Goal: Task Accomplishment & Management: Complete application form

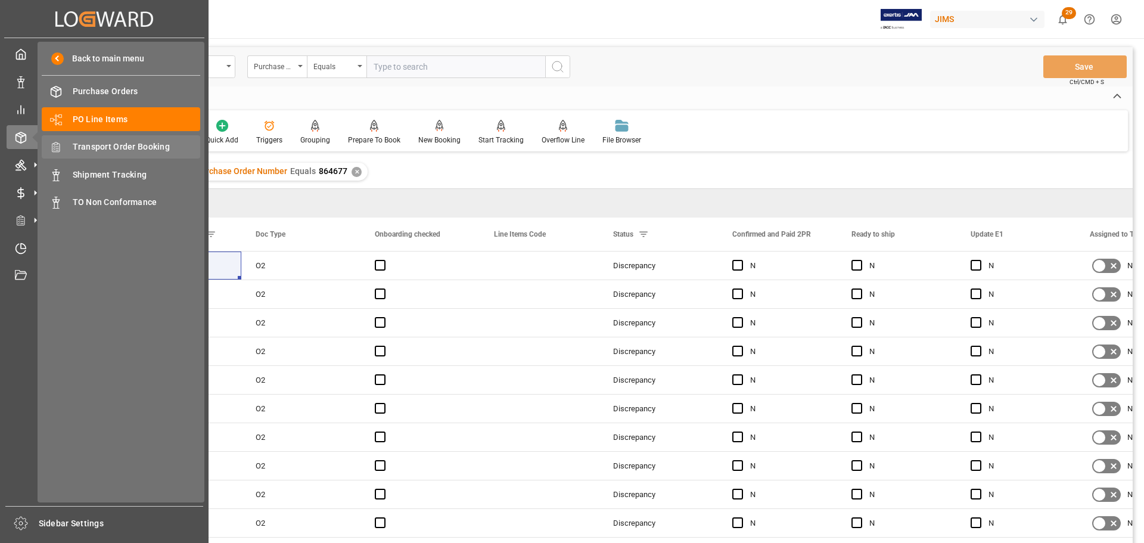
click at [130, 143] on span "Transport Order Booking" at bounding box center [137, 147] width 128 height 13
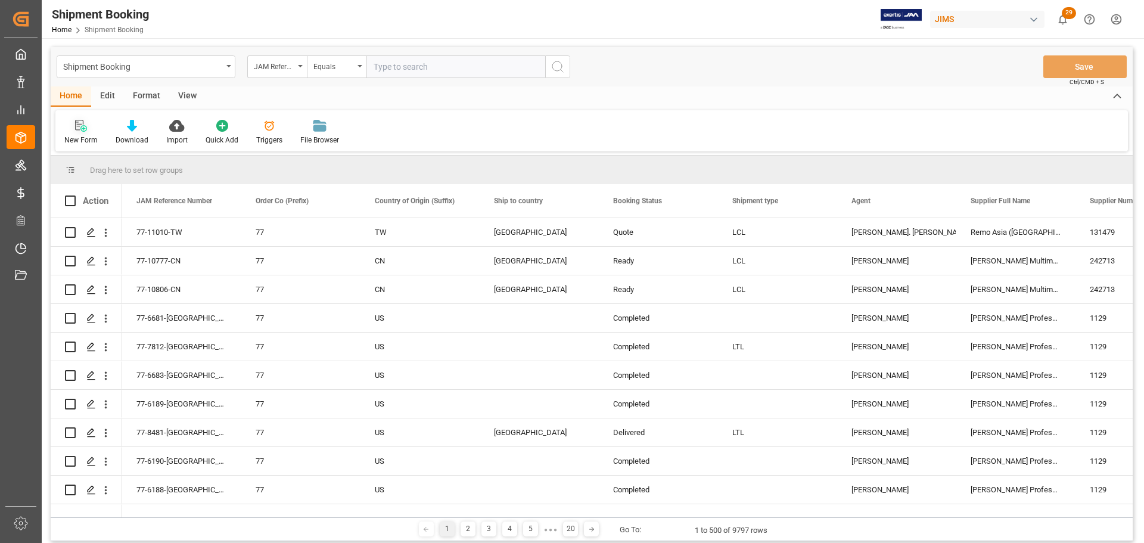
click at [76, 122] on icon at bounding box center [81, 126] width 12 height 12
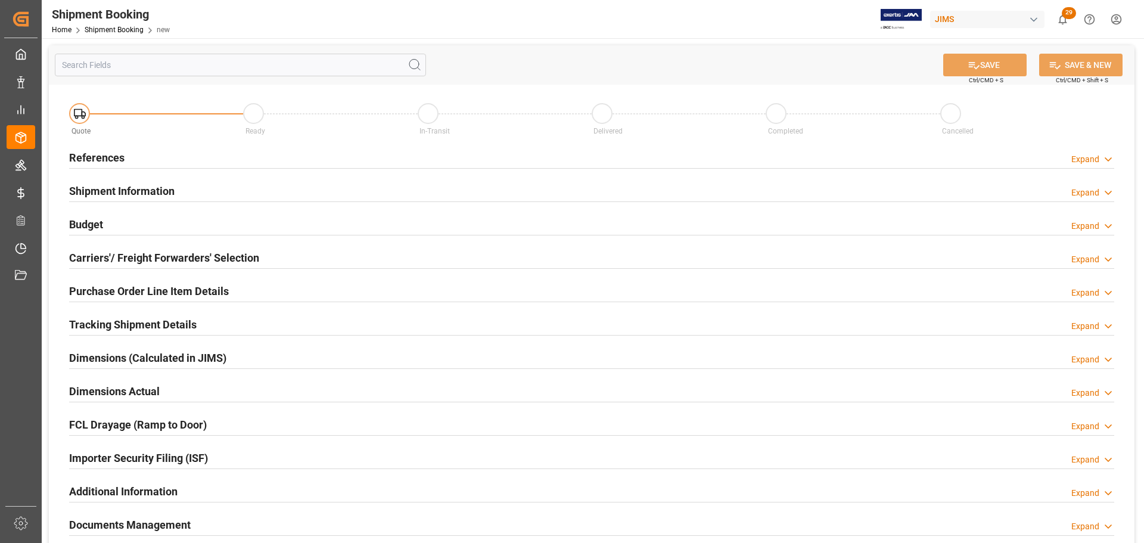
click at [205, 157] on div "References Expand" at bounding box center [591, 156] width 1045 height 23
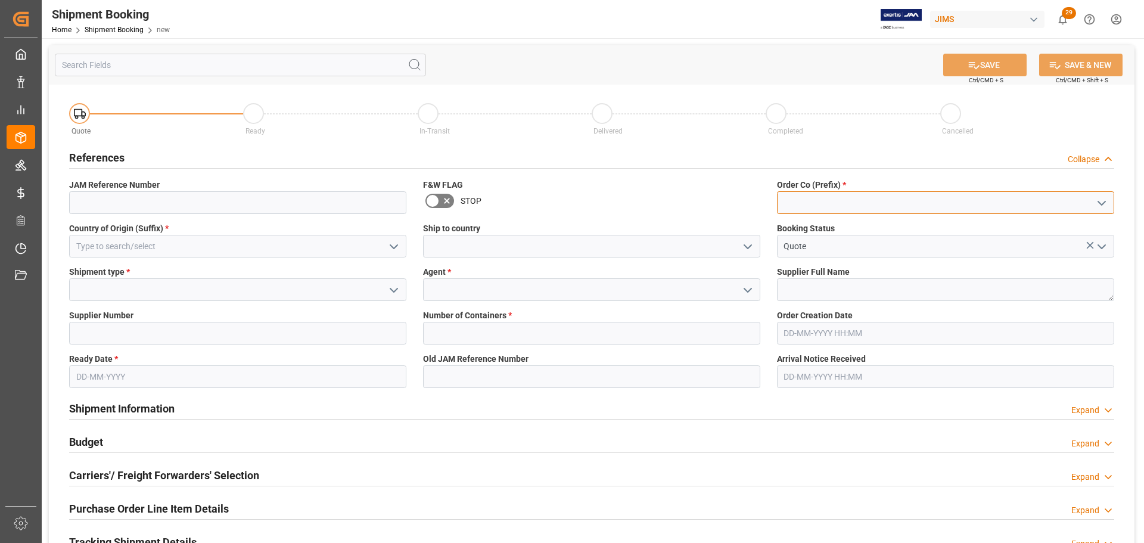
click at [857, 195] on input at bounding box center [945, 202] width 337 height 23
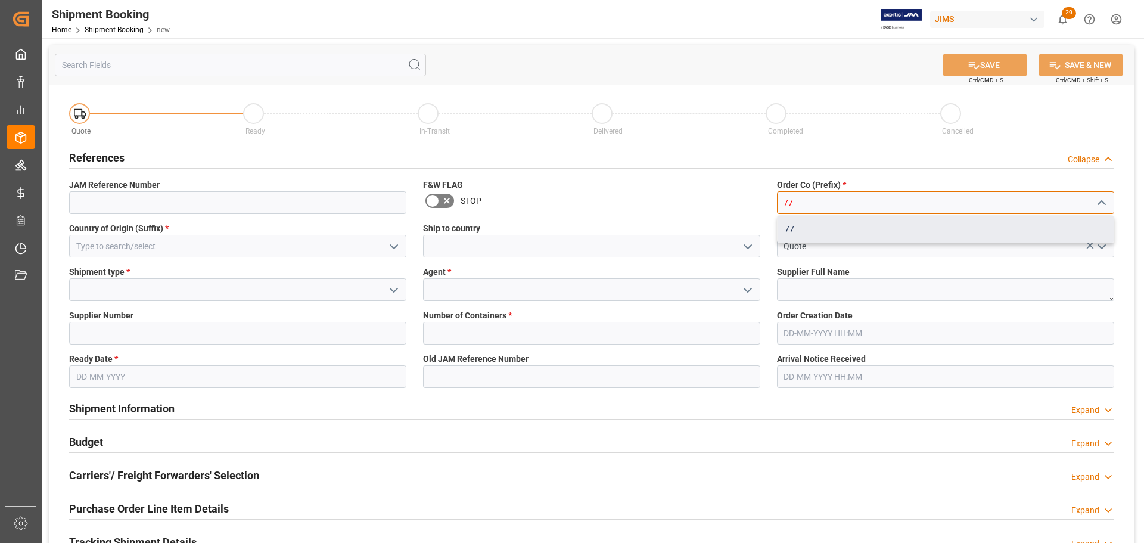
click at [828, 225] on div "77" at bounding box center [945, 229] width 336 height 27
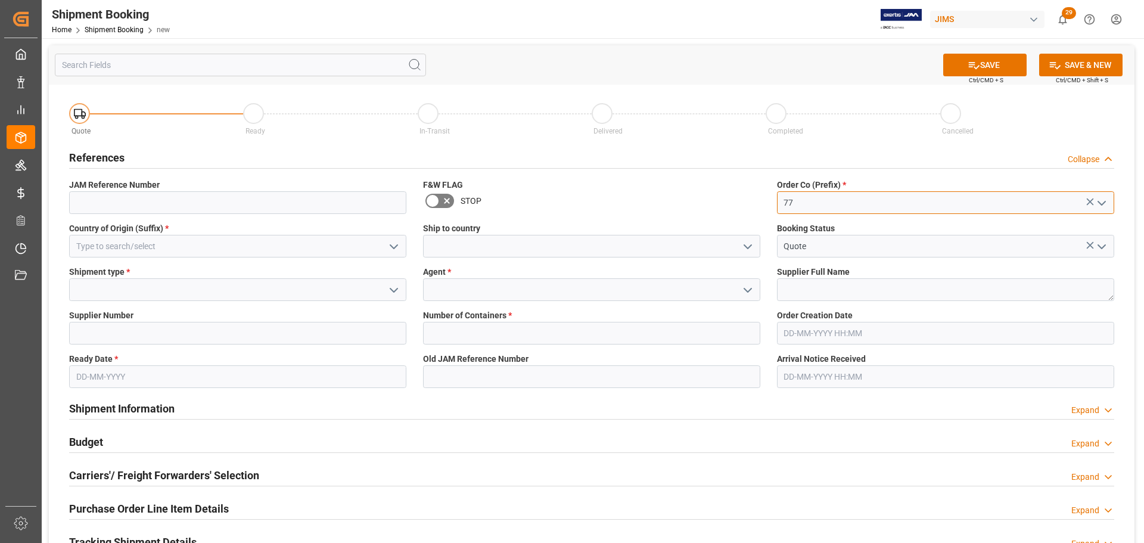
type input "77"
click at [125, 247] on input at bounding box center [237, 246] width 337 height 23
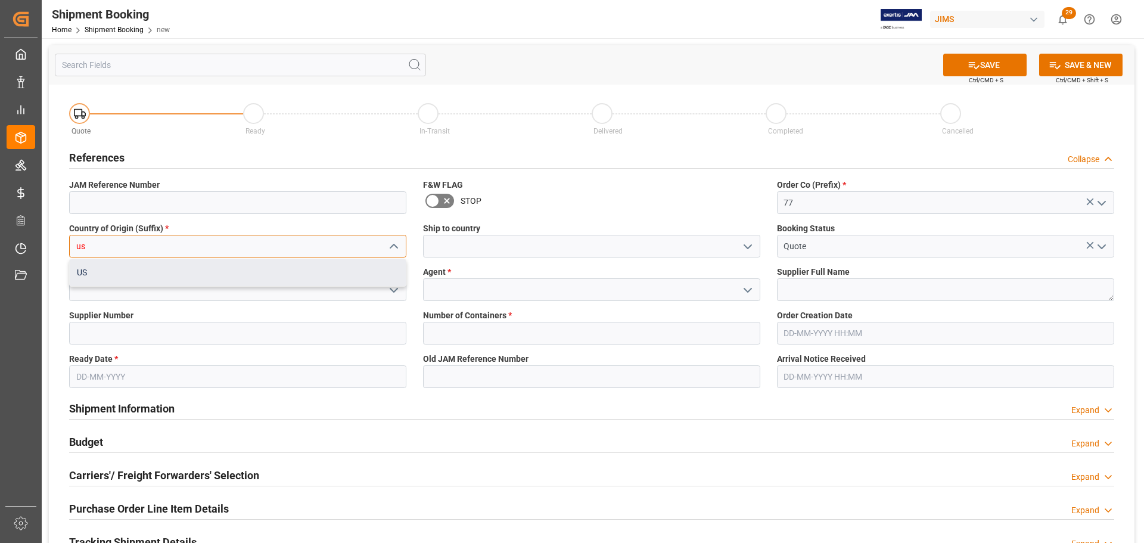
click at [137, 278] on div "US" at bounding box center [238, 272] width 336 height 27
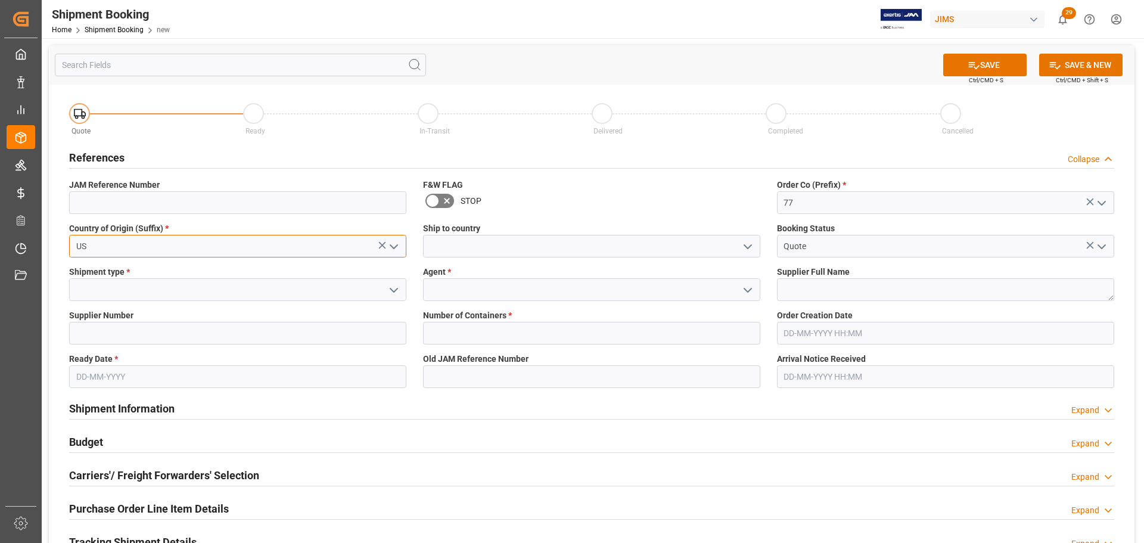
type input "US"
click at [585, 250] on input at bounding box center [591, 246] width 337 height 23
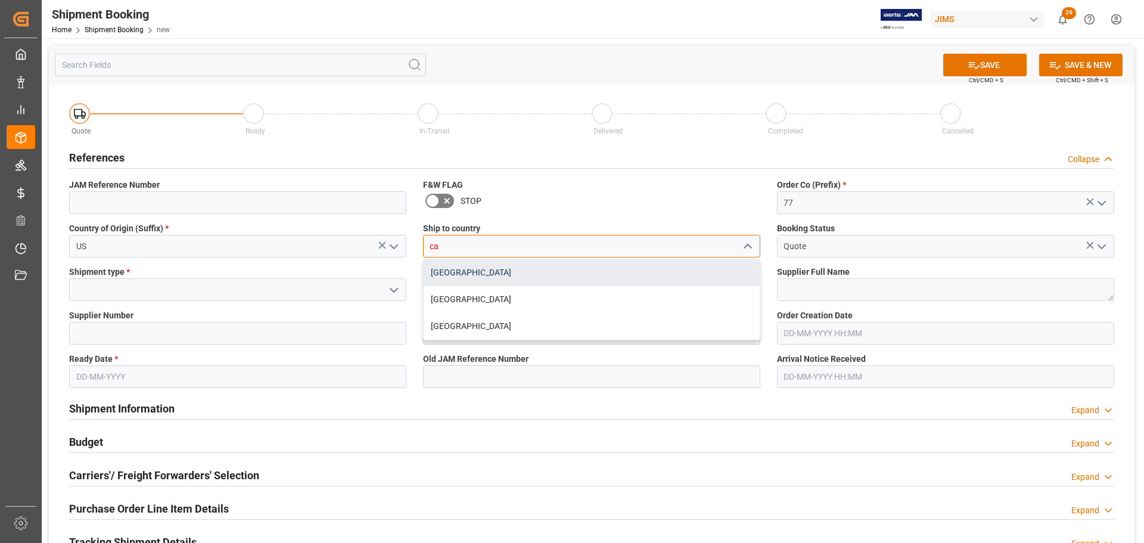
click at [436, 272] on div "[GEOGRAPHIC_DATA]" at bounding box center [592, 272] width 336 height 27
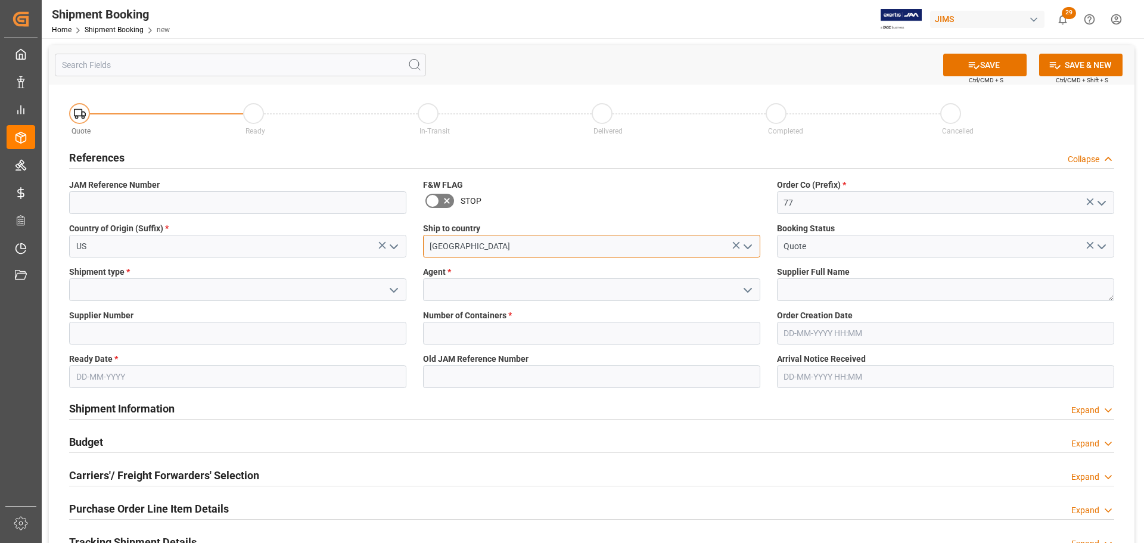
type input "[GEOGRAPHIC_DATA]"
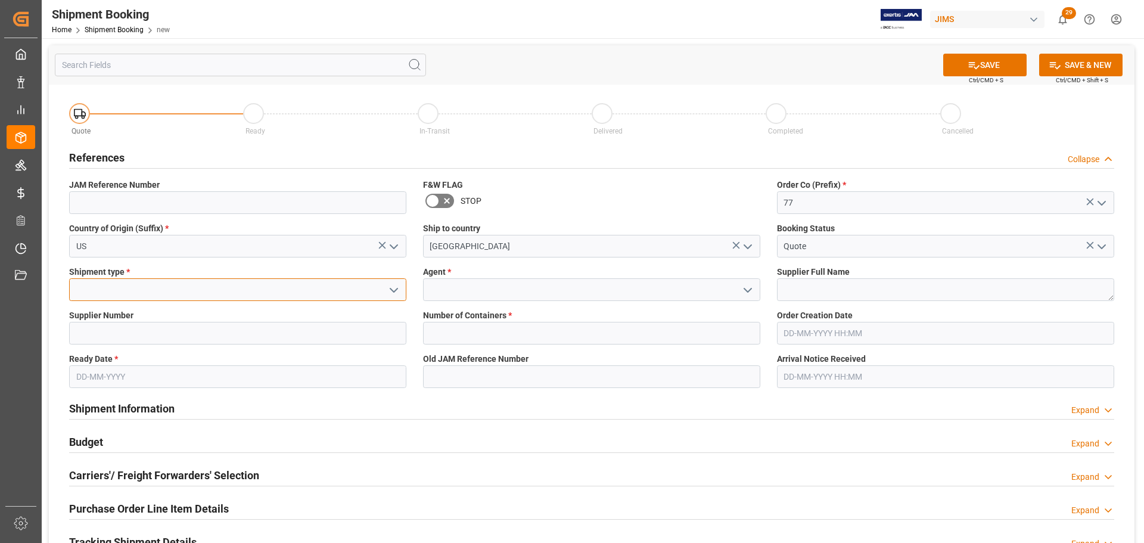
click at [139, 288] on input at bounding box center [237, 289] width 337 height 23
click at [106, 315] on div "LTL" at bounding box center [238, 316] width 336 height 27
type input "LTL"
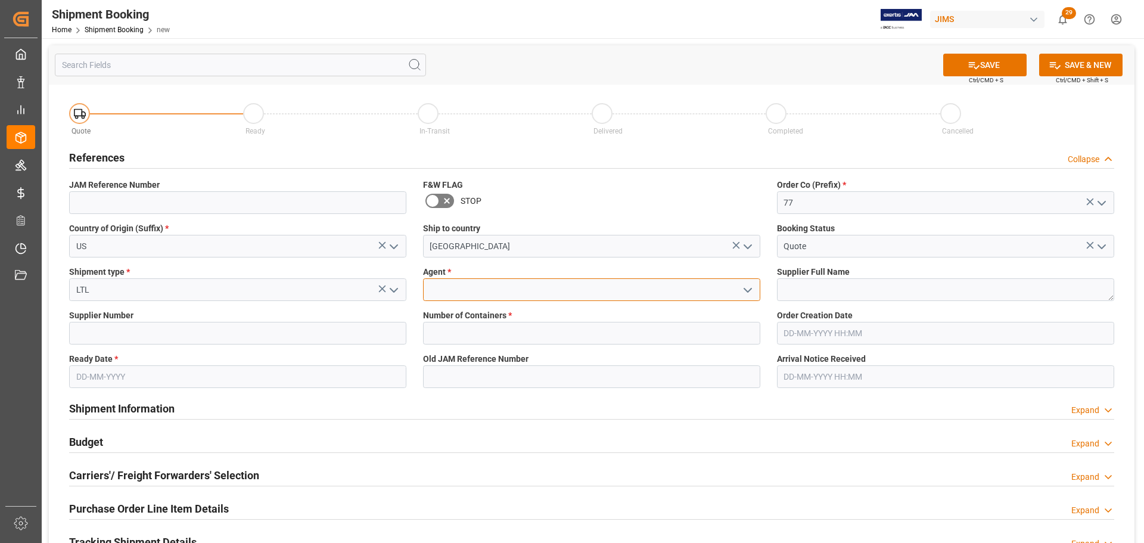
click at [480, 284] on input at bounding box center [591, 289] width 337 height 23
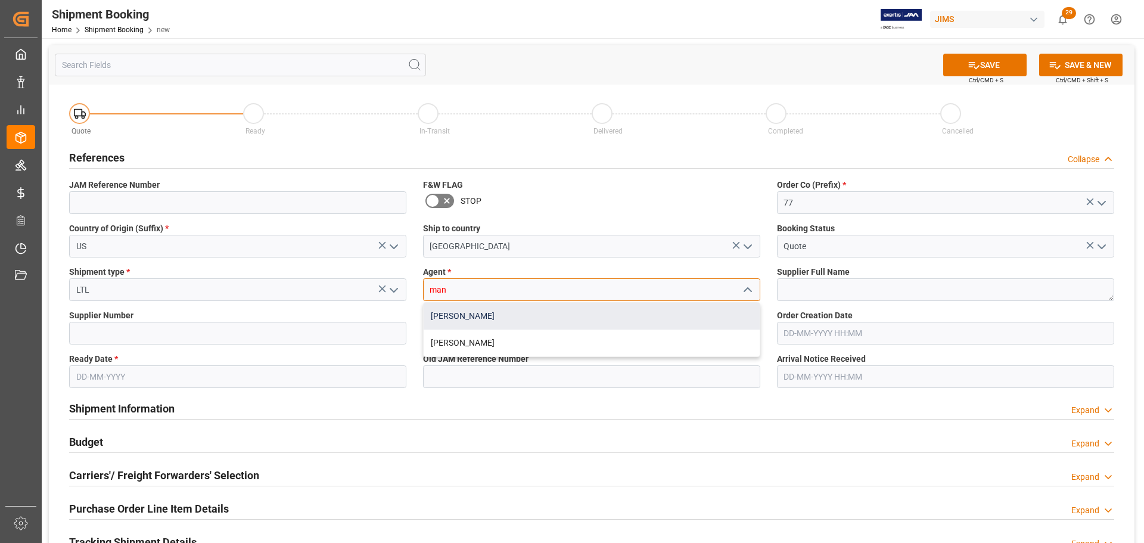
click at [477, 320] on div "Manthan Sutaria" at bounding box center [592, 316] width 336 height 27
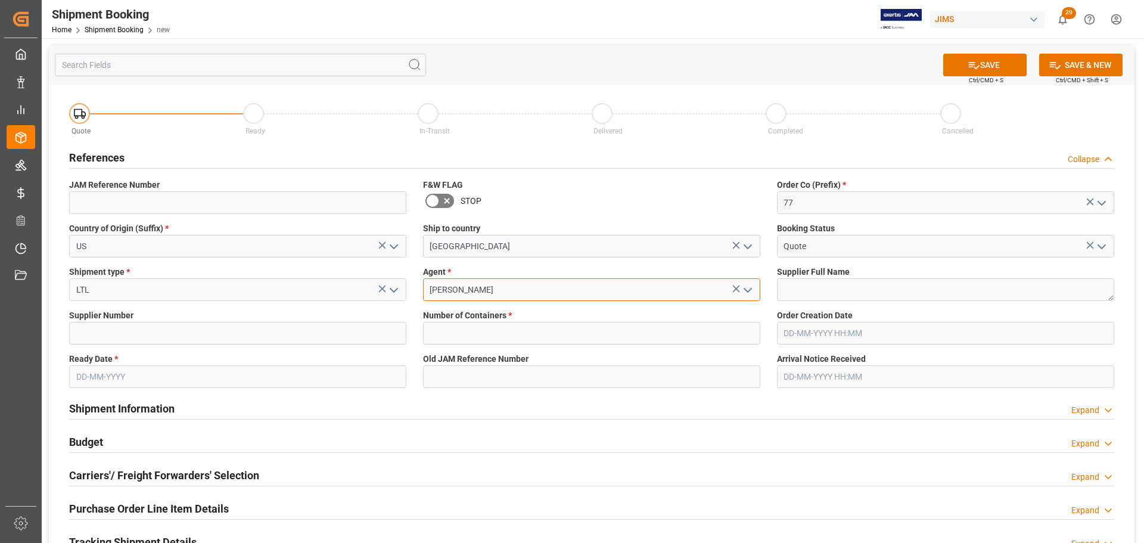
type input "Manthan Sutaria"
click at [155, 369] on input "text" at bounding box center [237, 376] width 337 height 23
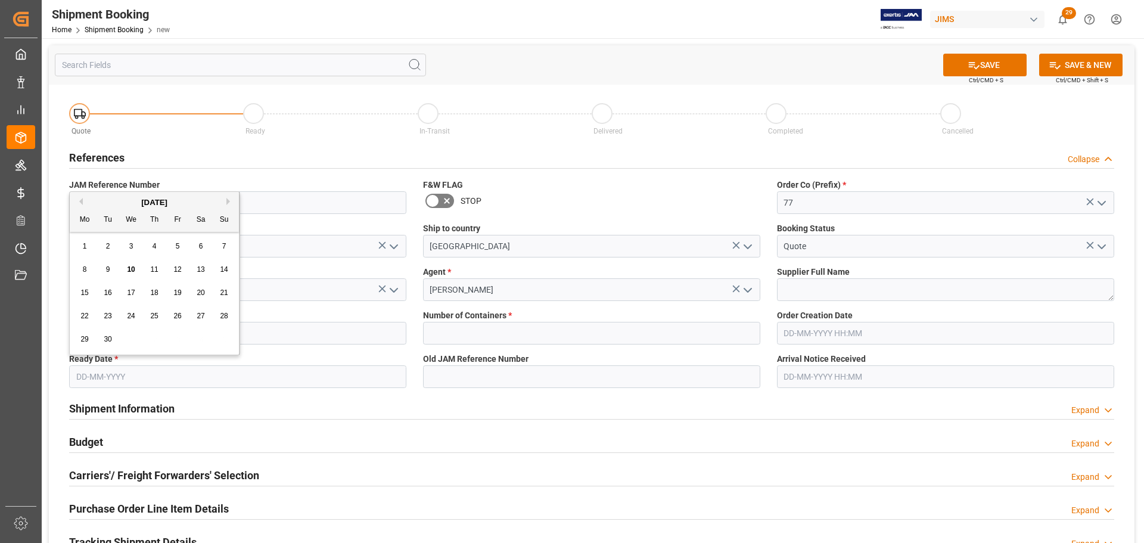
click at [129, 271] on span "10" at bounding box center [131, 269] width 8 height 8
type input "[DATE]"
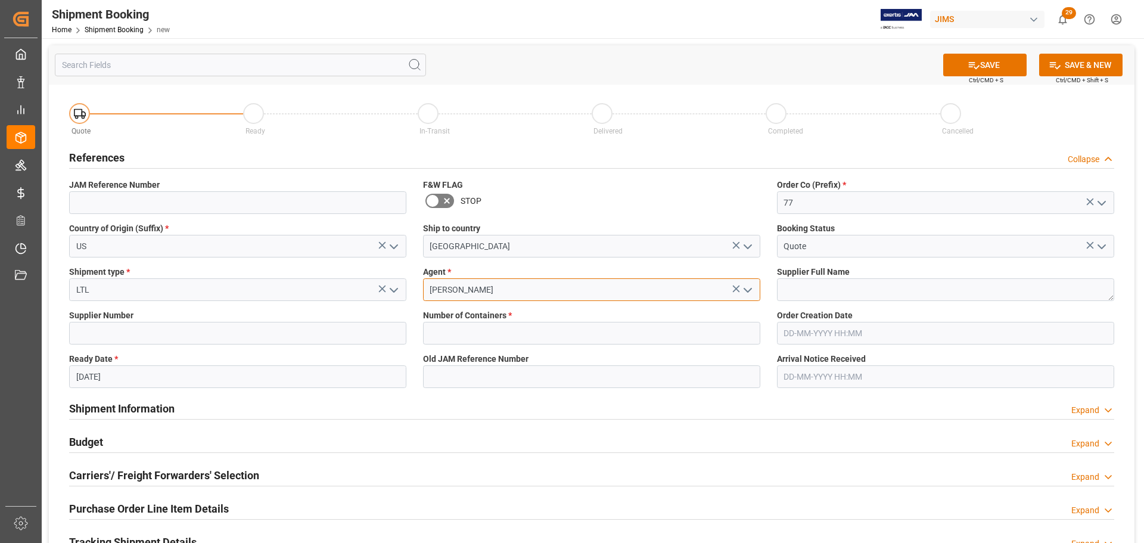
drag, startPoint x: 574, startPoint y: 291, endPoint x: 377, endPoint y: 285, distance: 197.3
click at [377, 285] on div "Quote Ready In-Transit Delivered Completed Cancelled References Collapse JAM Re…" at bounding box center [592, 445] width 1086 height 720
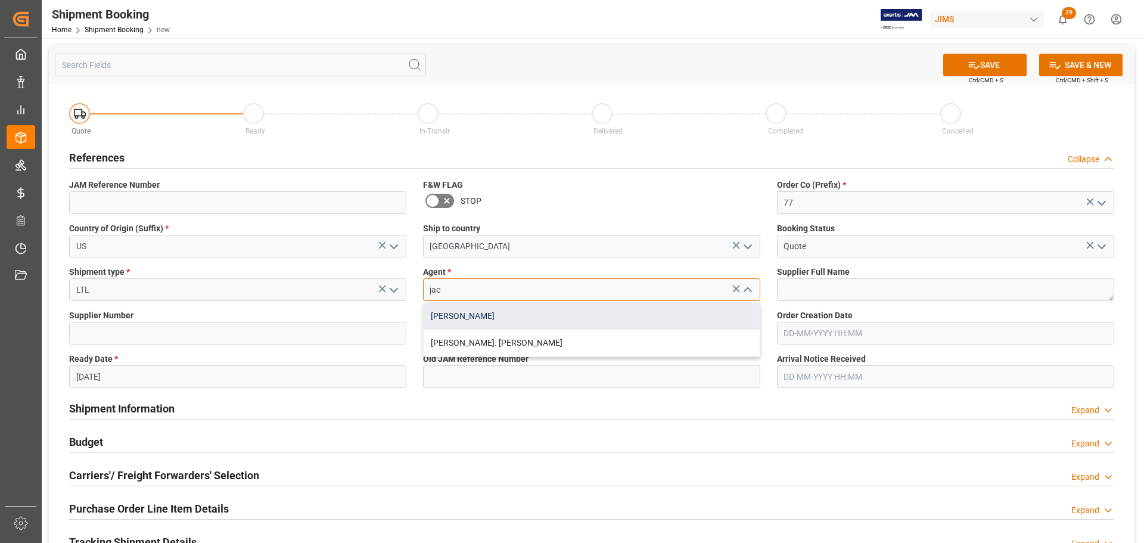
click at [458, 322] on div "[PERSON_NAME]" at bounding box center [592, 316] width 336 height 27
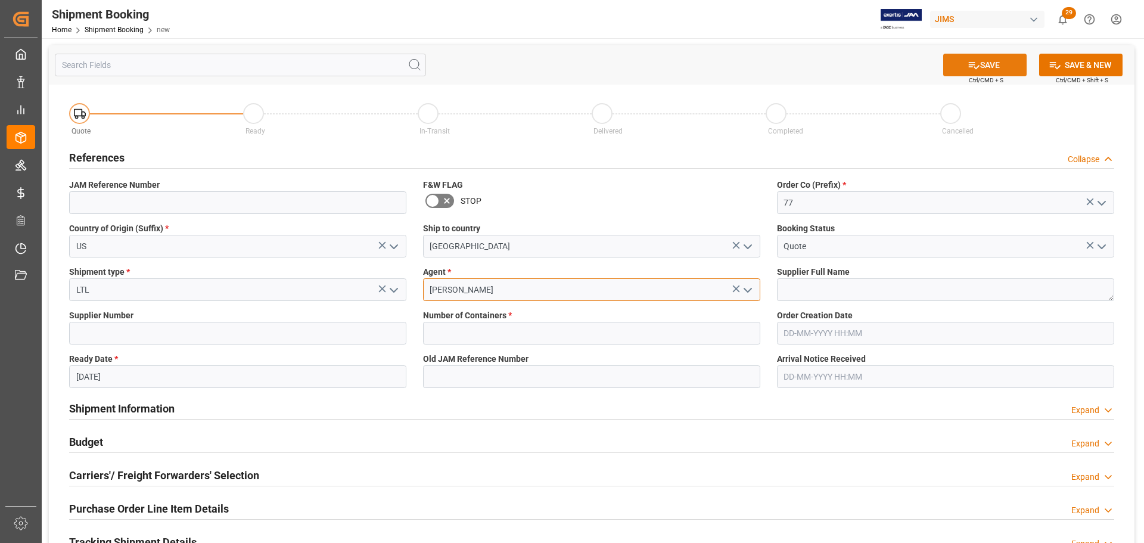
type input "[PERSON_NAME]"
click at [982, 62] on button "SAVE" at bounding box center [984, 65] width 83 height 23
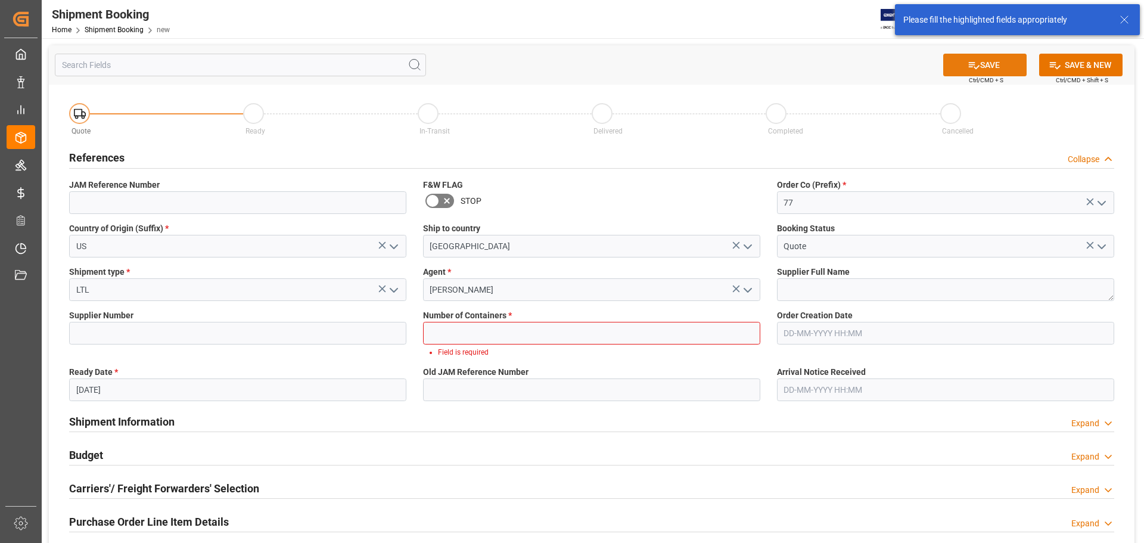
scroll to position [42, 0]
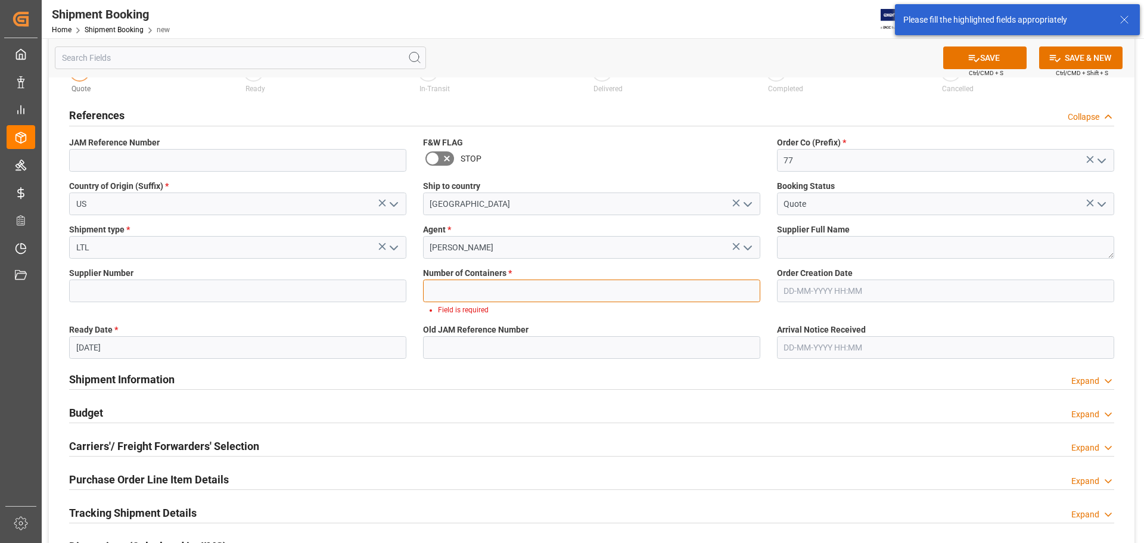
click at [504, 293] on input "text" at bounding box center [591, 290] width 337 height 23
type input "0"
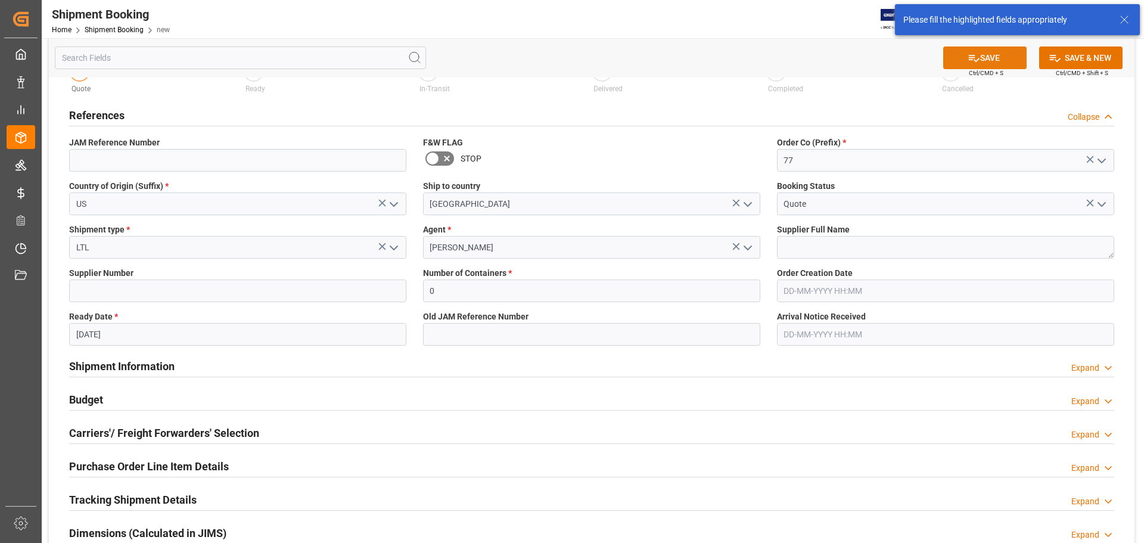
click at [960, 57] on button "SAVE" at bounding box center [984, 57] width 83 height 23
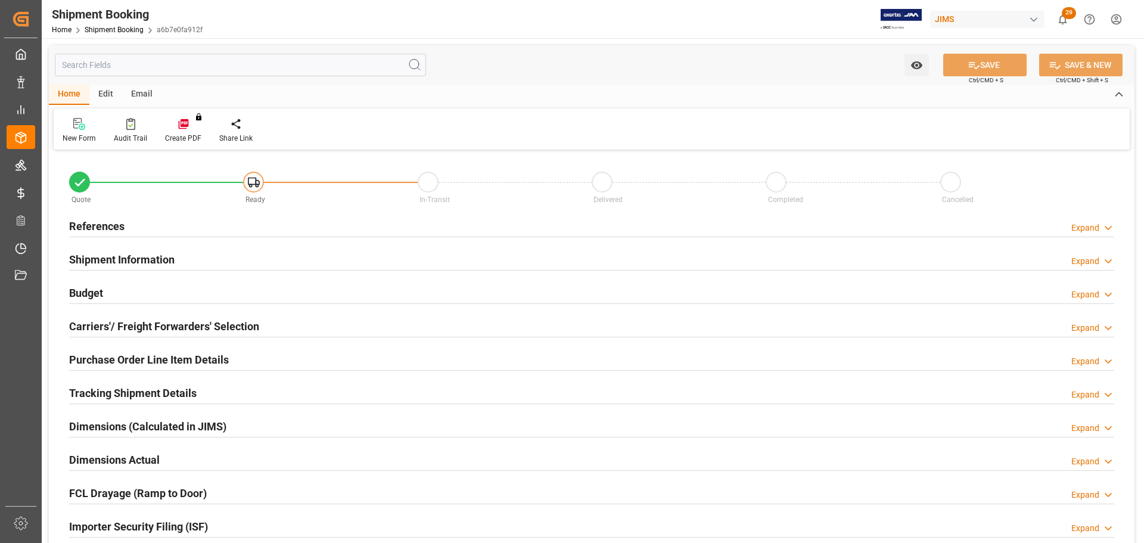
type input "0"
type input "[DATE]"
click at [145, 218] on div "References Expand" at bounding box center [591, 225] width 1045 height 23
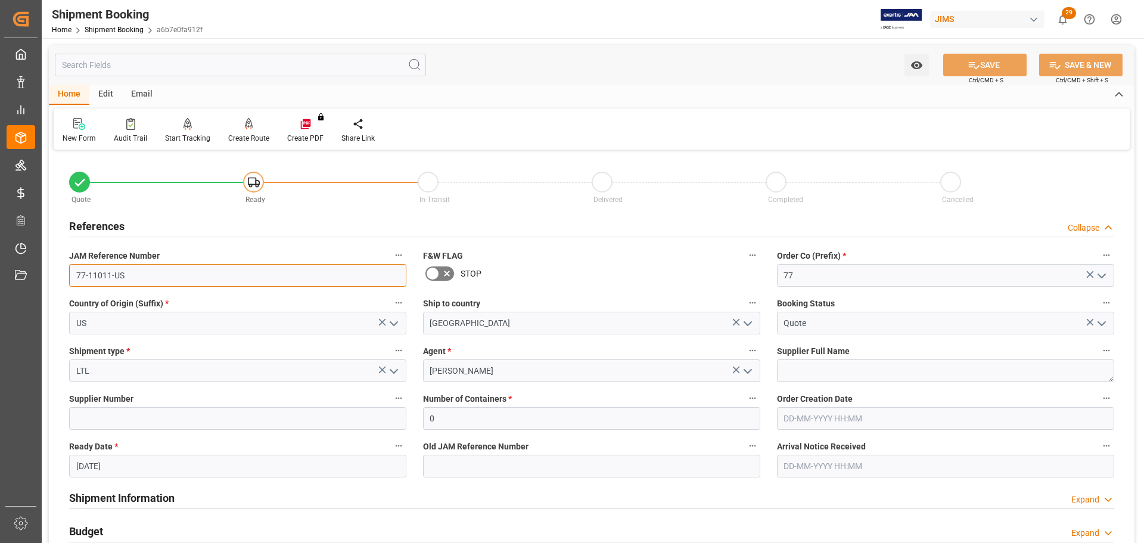
drag, startPoint x: 141, startPoint y: 275, endPoint x: 68, endPoint y: 275, distance: 72.7
click at [68, 275] on div "JAM Reference Number 77-11011-US" at bounding box center [238, 267] width 354 height 48
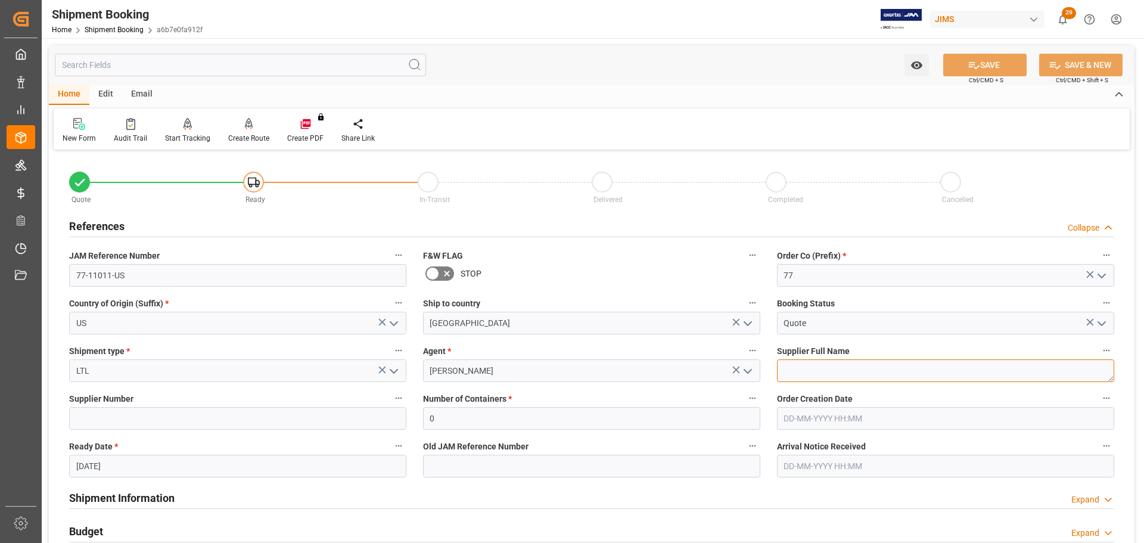
click at [807, 380] on textarea at bounding box center [945, 370] width 337 height 23
click at [811, 369] on textarea at bounding box center [945, 370] width 337 height 23
paste textarea "GEWA USA ([GEOGRAPHIC_DATA])"
type textarea "GEWA USA ([GEOGRAPHIC_DATA])"
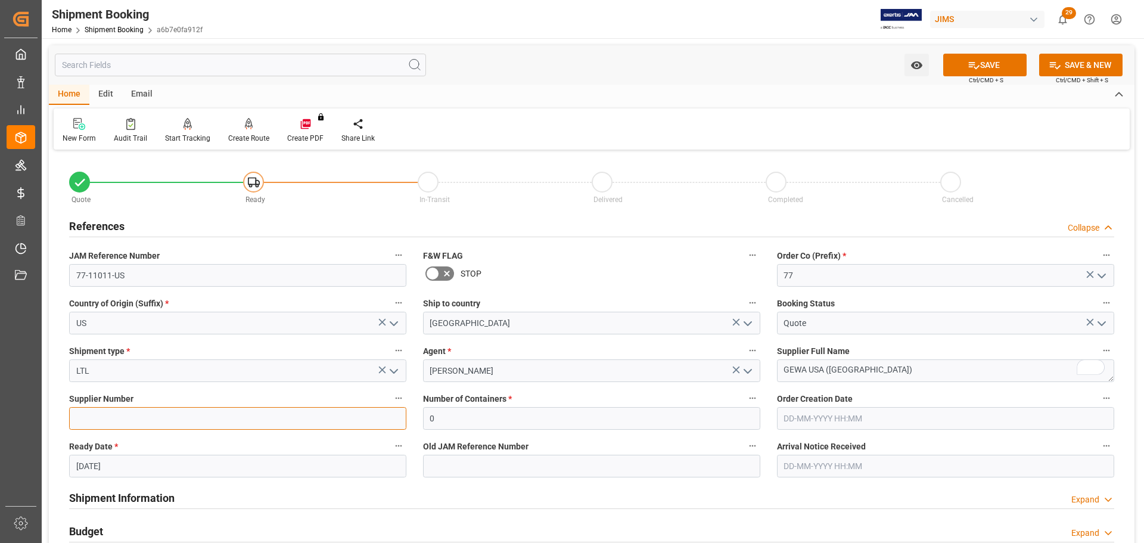
click at [158, 410] on input at bounding box center [237, 418] width 337 height 23
paste input "762049"
type input "762049"
click at [985, 64] on button "SAVE" at bounding box center [984, 65] width 83 height 23
